Goal: Feedback & Contribution: Leave review/rating

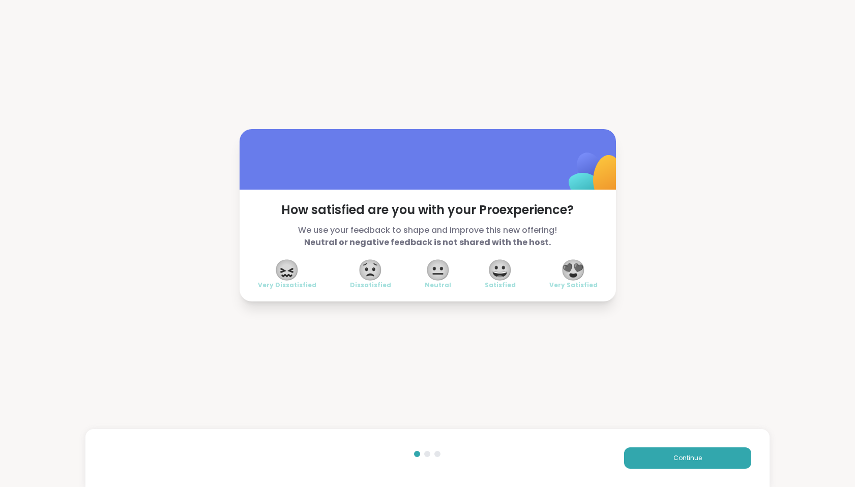
click at [579, 271] on span "😍" at bounding box center [572, 270] width 25 height 18
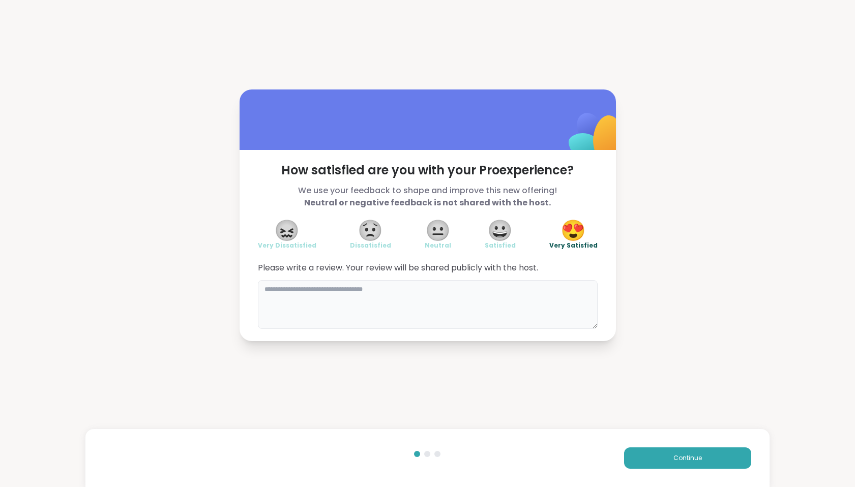
click at [280, 288] on textarea at bounding box center [428, 304] width 340 height 49
drag, startPoint x: 388, startPoint y: 286, endPoint x: 358, endPoint y: 286, distance: 30.0
click at [358, 286] on textarea "**********" at bounding box center [428, 304] width 340 height 49
click at [343, 297] on textarea "**********" at bounding box center [428, 304] width 340 height 49
click at [363, 299] on textarea "**********" at bounding box center [428, 304] width 340 height 49
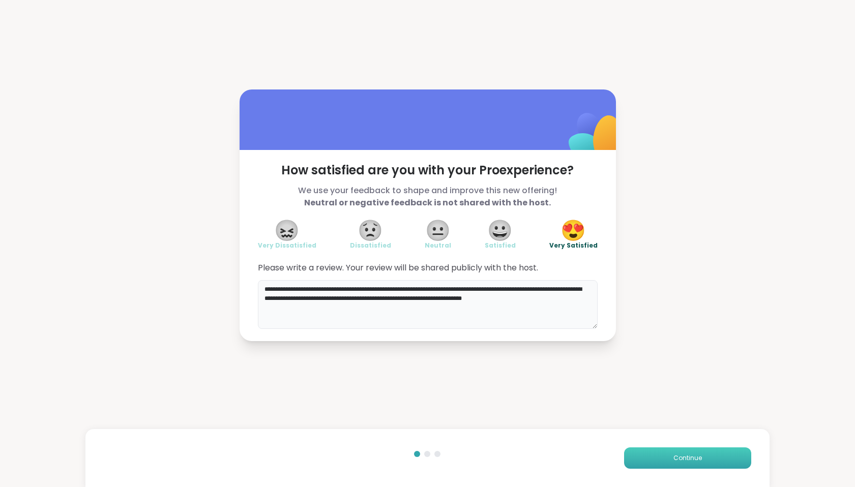
type textarea "**********"
click at [689, 463] on button "Continue" at bounding box center [687, 458] width 127 height 21
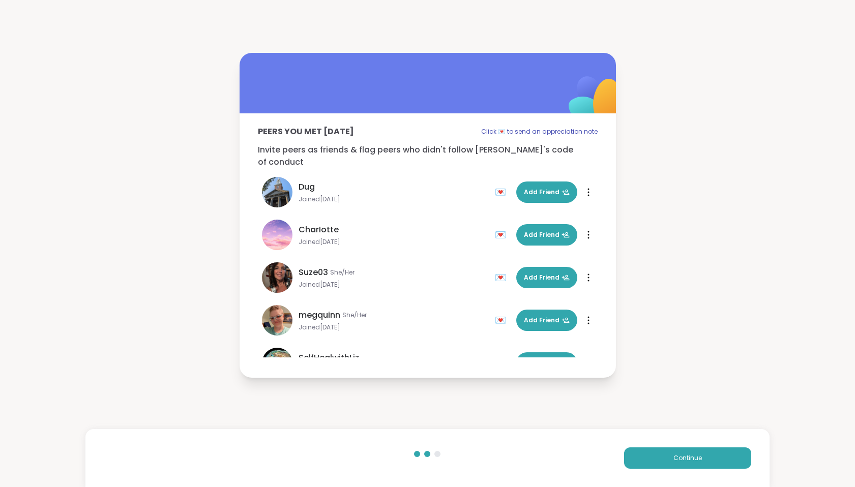
scroll to position [1, 0]
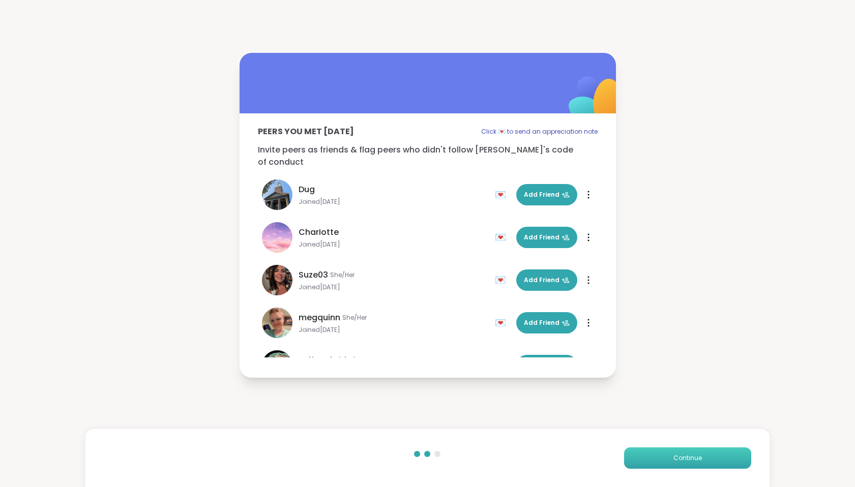
click at [690, 459] on span "Continue" at bounding box center [687, 458] width 28 height 9
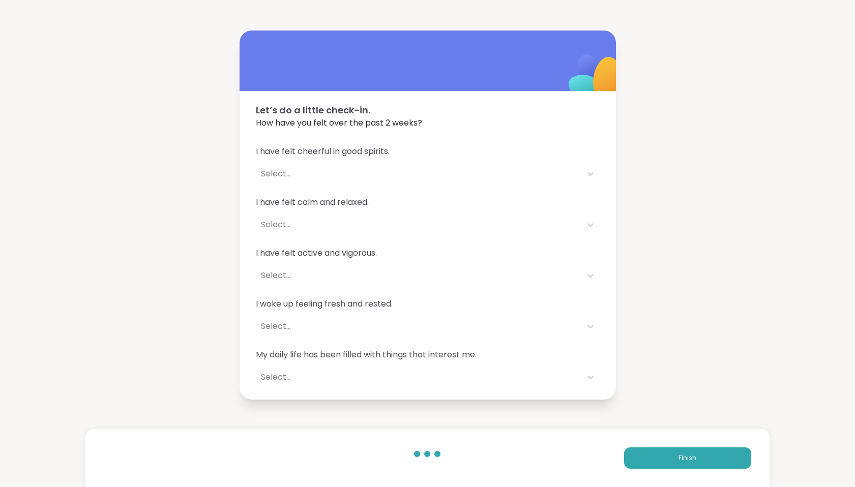
click at [283, 172] on div "Select..." at bounding box center [418, 174] width 315 height 12
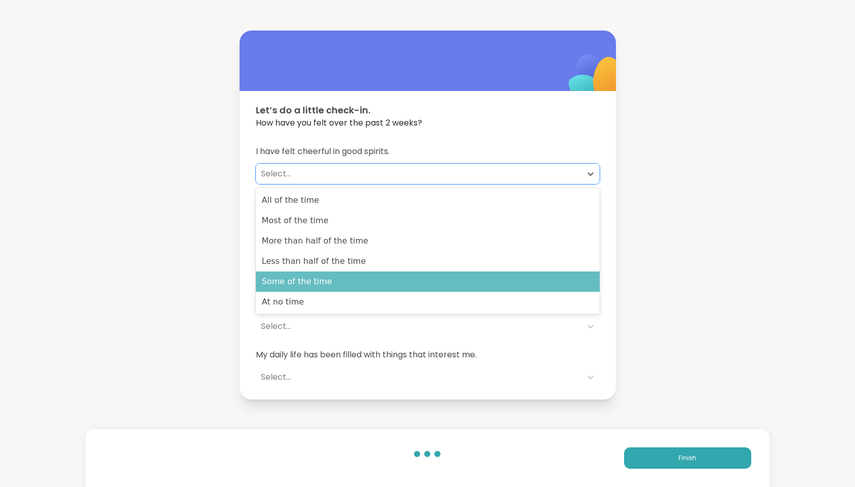
click at [322, 285] on div "Some of the time" at bounding box center [428, 282] width 344 height 20
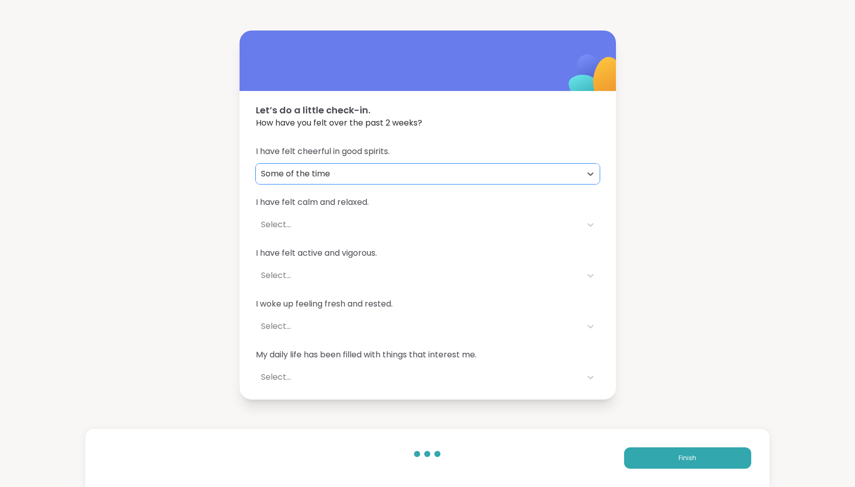
click at [271, 223] on div "Select..." at bounding box center [418, 225] width 315 height 12
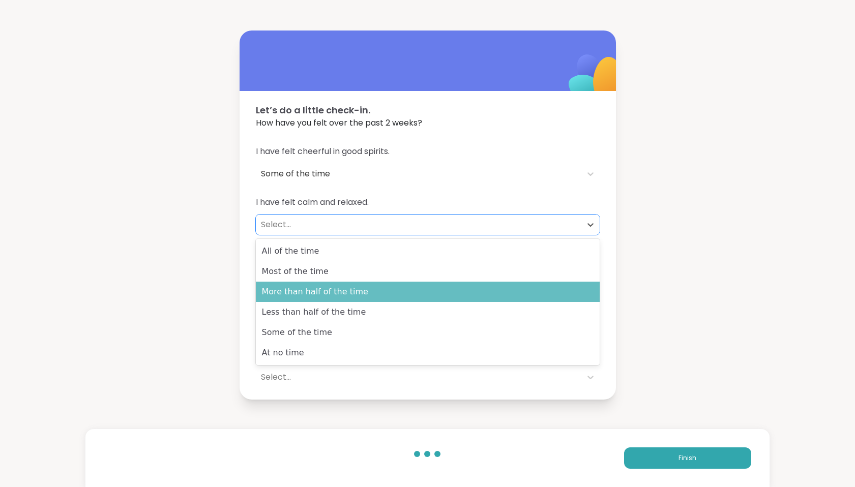
click at [289, 296] on div "More than half of the time" at bounding box center [428, 292] width 344 height 20
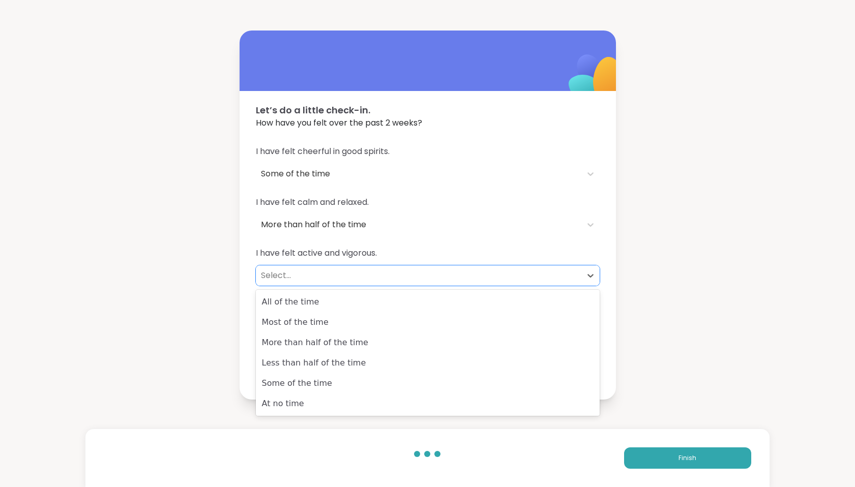
click at [276, 278] on div "Select..." at bounding box center [418, 276] width 315 height 12
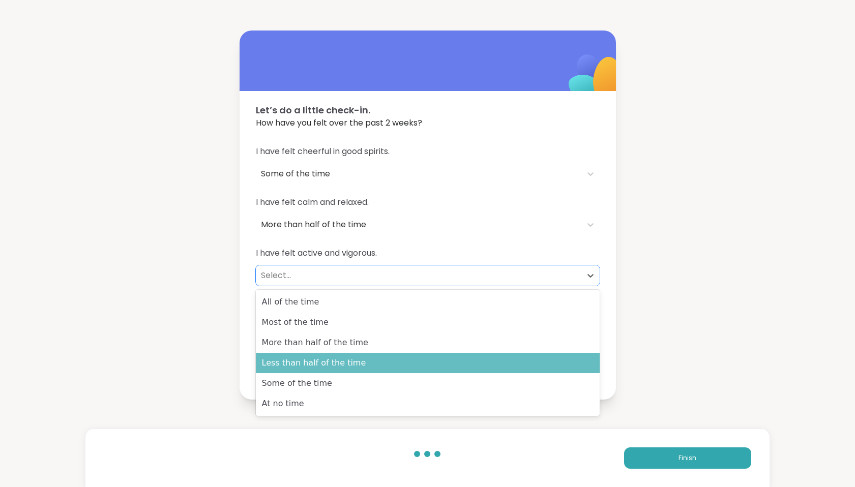
click at [291, 359] on div "Less than half of the time" at bounding box center [428, 363] width 344 height 20
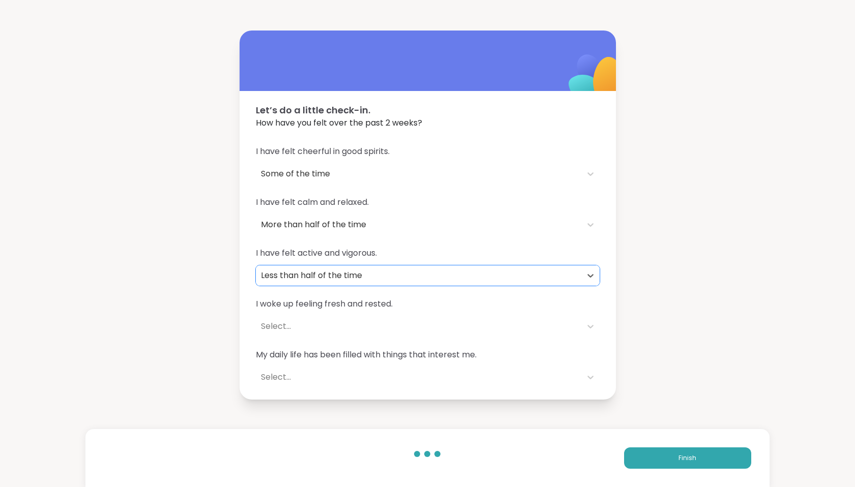
click at [277, 331] on div "Select..." at bounding box center [418, 326] width 315 height 12
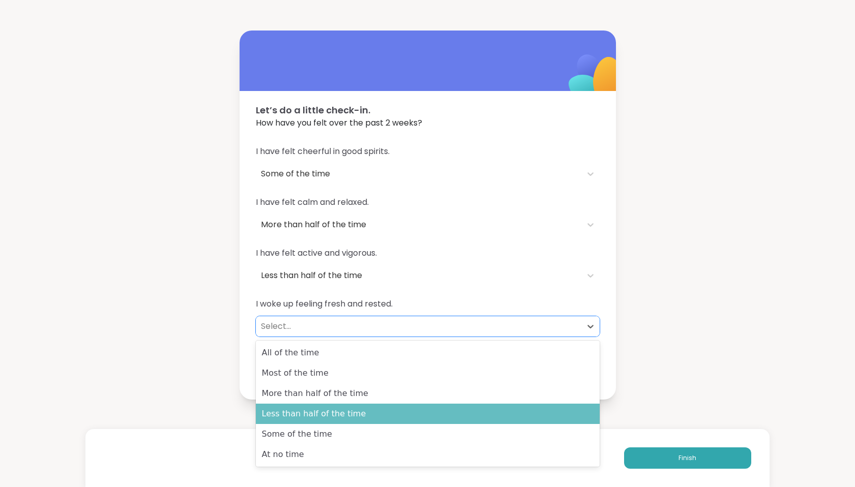
click at [300, 410] on div "Less than half of the time" at bounding box center [428, 414] width 344 height 20
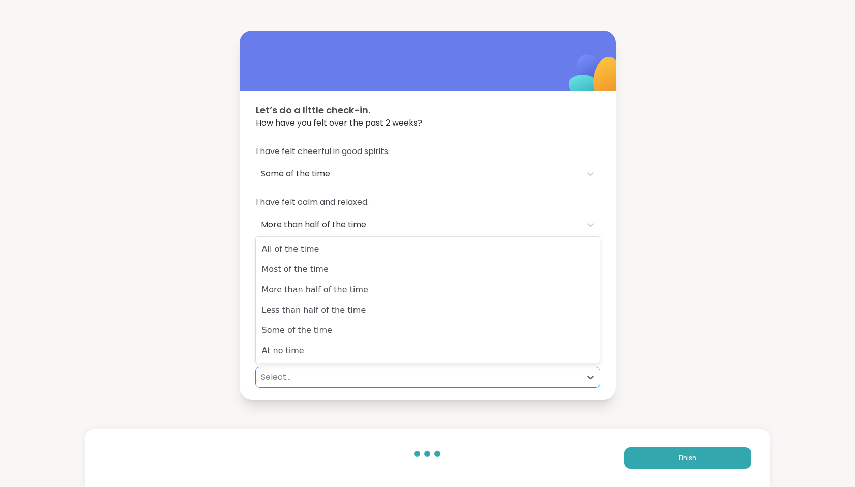
click at [272, 376] on div "Select..." at bounding box center [418, 377] width 315 height 12
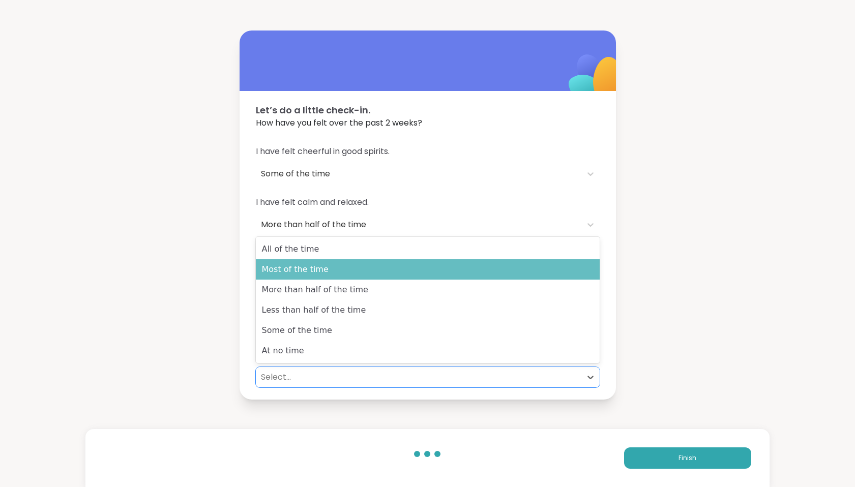
click at [277, 268] on div "Most of the time" at bounding box center [428, 269] width 344 height 20
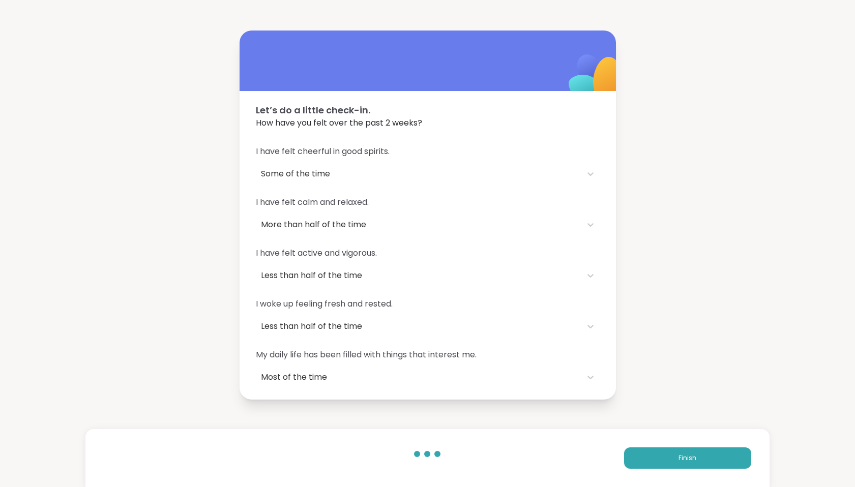
click at [691, 314] on div "Let’s do a little check-in. How have you felt over the past 2 weeks? I have fel…" at bounding box center [427, 215] width 855 height 430
click at [685, 460] on span "Finish" at bounding box center [687, 458] width 18 height 9
